Goal: Check status: Check status

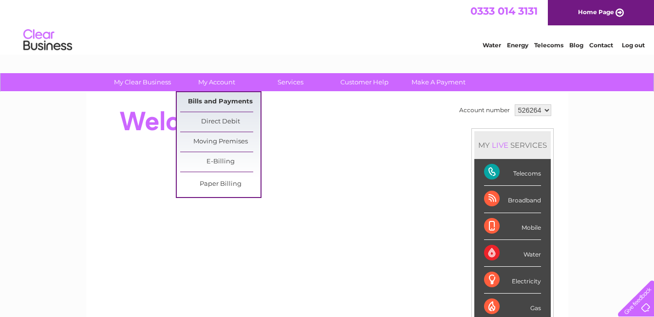
click at [212, 98] on link "Bills and Payments" at bounding box center [220, 101] width 80 height 19
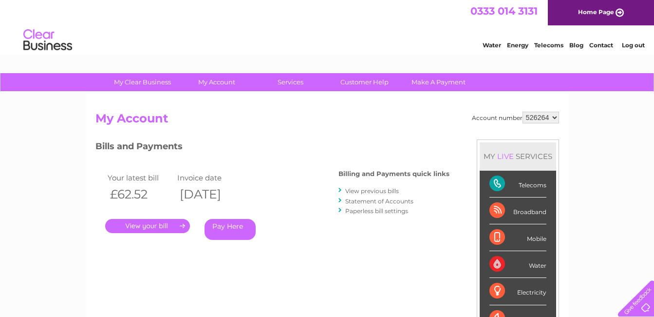
click at [154, 221] on link "." at bounding box center [147, 226] width 85 height 14
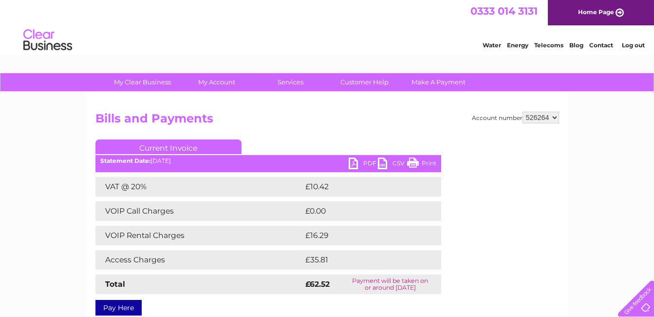
click at [351, 161] on link "PDF" at bounding box center [363, 164] width 29 height 14
